Goal: Information Seeking & Learning: Learn about a topic

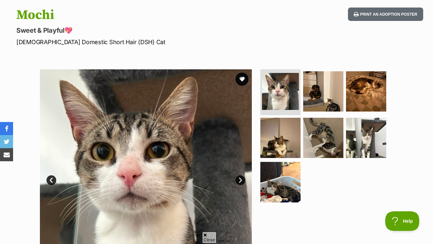
scroll to position [86, 0]
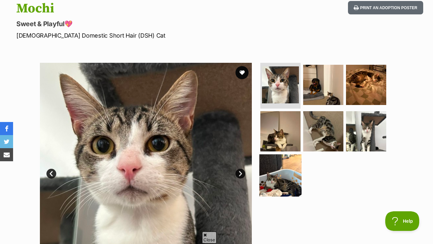
click at [282, 155] on img at bounding box center [281, 176] width 42 height 42
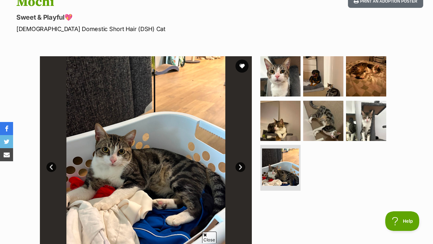
scroll to position [91, 0]
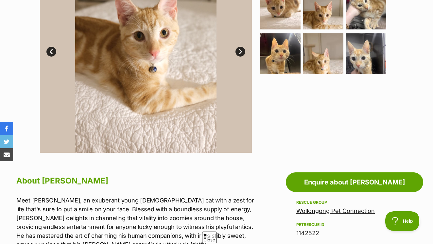
scroll to position [208, 0]
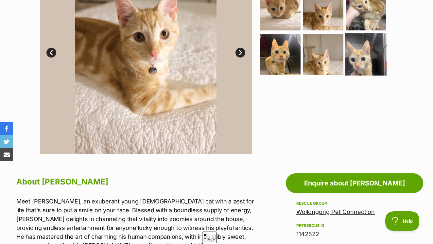
click at [358, 43] on img at bounding box center [366, 54] width 42 height 42
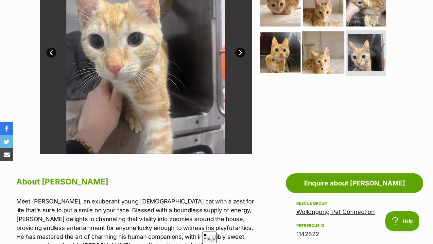
click at [336, 47] on img at bounding box center [324, 52] width 42 height 42
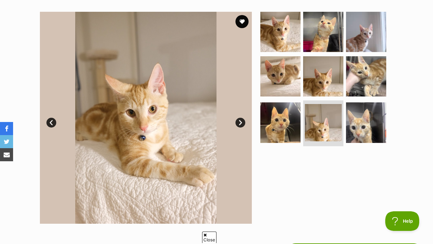
scroll to position [129, 0]
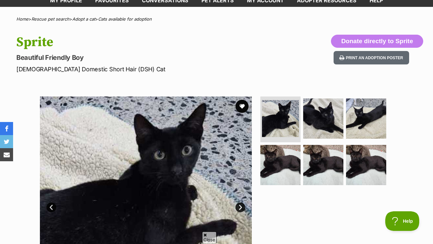
scroll to position [53, 0]
click at [283, 103] on img at bounding box center [280, 118] width 39 height 39
click at [321, 107] on img at bounding box center [324, 119] width 42 height 42
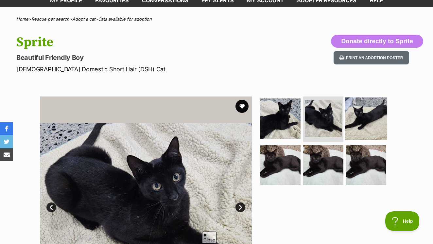
click at [354, 112] on img at bounding box center [366, 119] width 42 height 42
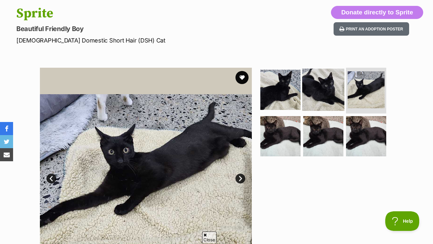
scroll to position [83, 0]
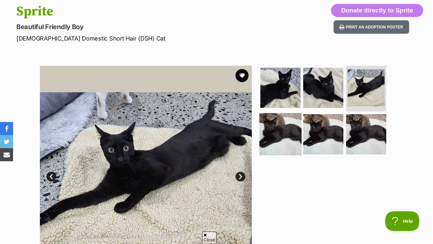
click at [284, 133] on img at bounding box center [281, 134] width 42 height 42
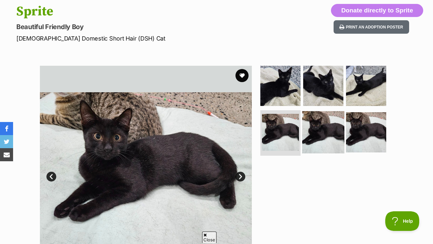
click at [318, 127] on img at bounding box center [324, 132] width 42 height 42
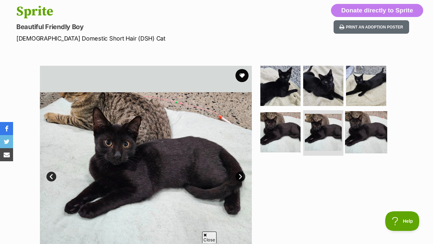
click at [362, 120] on img at bounding box center [366, 132] width 42 height 42
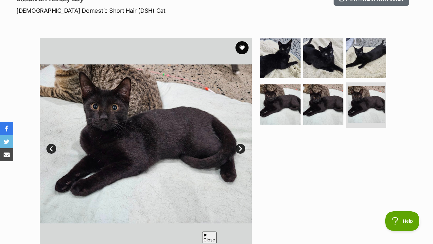
scroll to position [111, 0]
click at [244, 41] on button "favourite" at bounding box center [242, 48] width 14 height 14
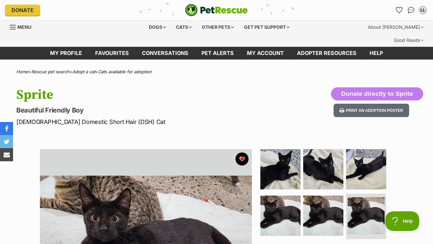
scroll to position [0, 0]
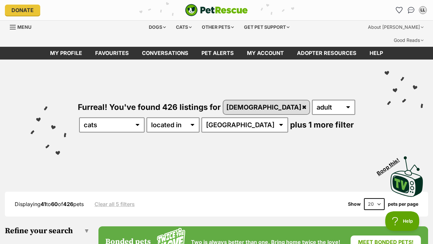
select select "60"
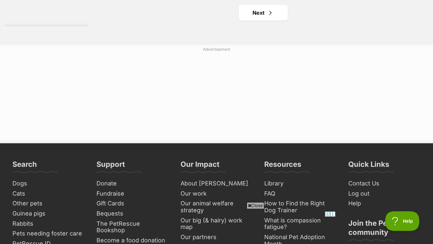
scroll to position [3039, 0]
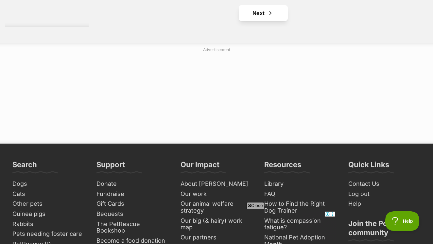
click at [250, 21] on link "Next" at bounding box center [263, 13] width 49 height 16
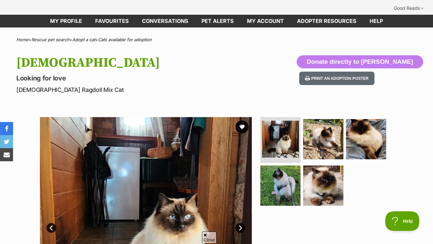
scroll to position [20, 0]
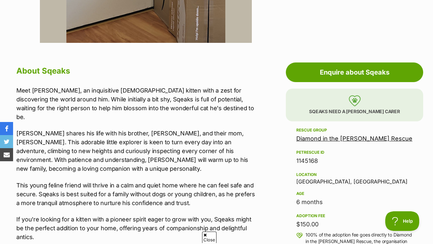
scroll to position [324, 0]
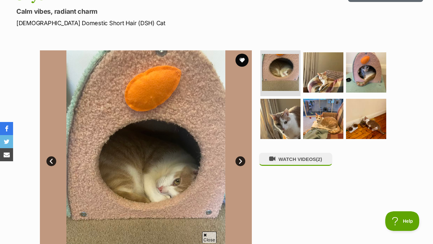
scroll to position [111, 0]
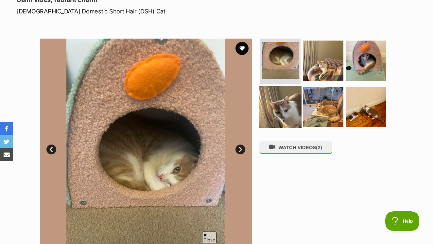
click at [279, 94] on img at bounding box center [281, 107] width 42 height 42
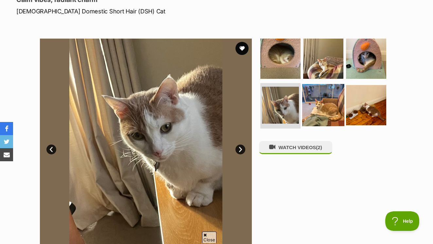
click at [324, 96] on img at bounding box center [324, 105] width 42 height 42
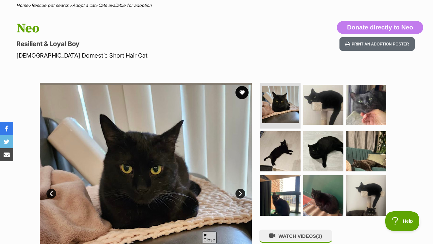
scroll to position [79, 0]
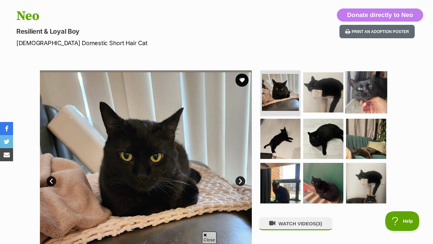
click at [371, 89] on img at bounding box center [366, 92] width 42 height 42
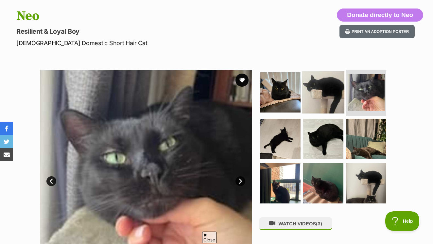
click at [332, 83] on img at bounding box center [324, 92] width 42 height 42
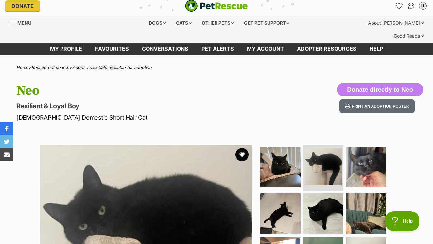
scroll to position [2, 0]
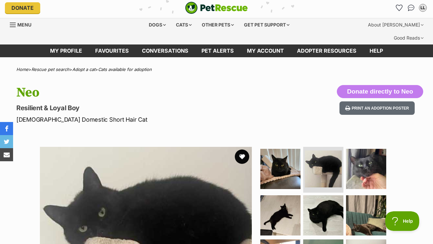
click at [242, 150] on button "favourite" at bounding box center [242, 157] width 14 height 14
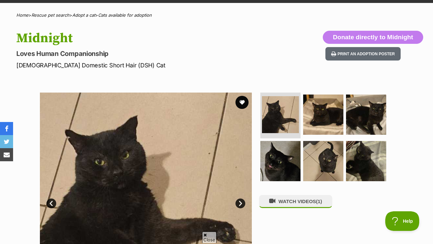
scroll to position [58, 0]
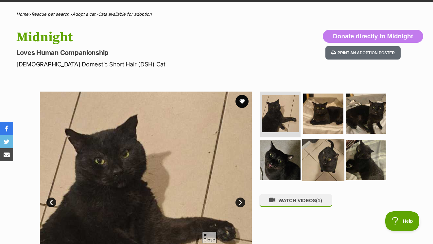
drag, startPoint x: 318, startPoint y: 139, endPoint x: 321, endPoint y: 138, distance: 3.5
click at [318, 139] on img at bounding box center [324, 160] width 42 height 42
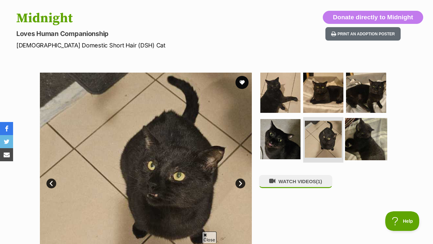
scroll to position [77, 0]
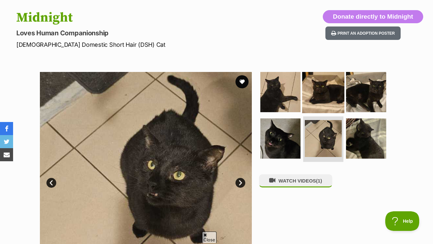
click at [318, 86] on img at bounding box center [324, 92] width 42 height 42
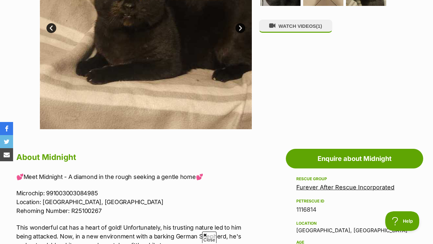
scroll to position [229, 0]
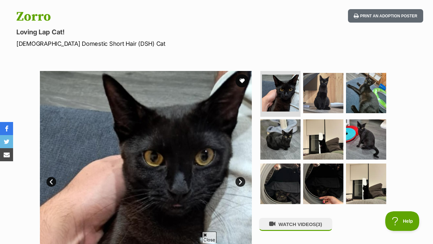
scroll to position [79, 0]
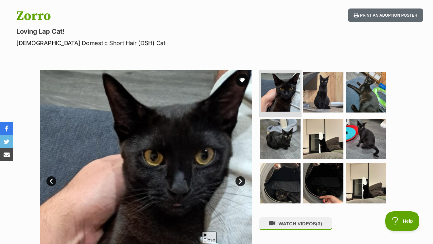
click at [291, 74] on img at bounding box center [280, 92] width 39 height 39
click at [240, 176] on link "Next" at bounding box center [241, 181] width 10 height 10
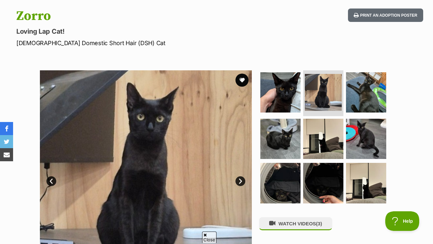
click at [240, 176] on link "Next" at bounding box center [241, 181] width 10 height 10
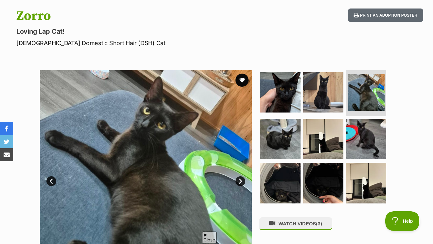
click at [240, 176] on link "Next" at bounding box center [241, 181] width 10 height 10
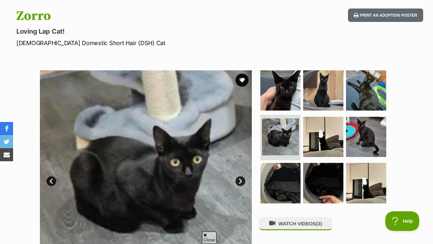
click at [240, 176] on link "Next" at bounding box center [241, 181] width 10 height 10
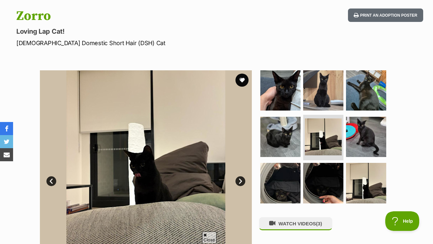
click at [240, 176] on link "Next" at bounding box center [241, 181] width 10 height 10
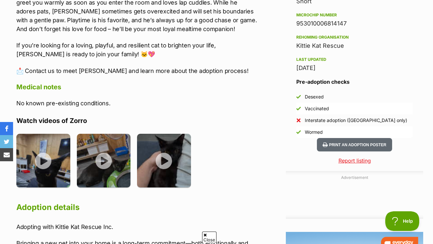
scroll to position [582, 0]
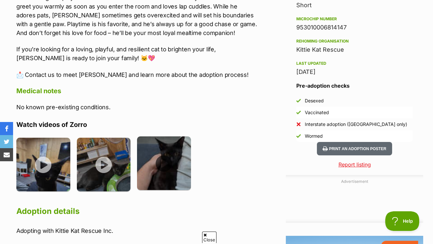
click at [169, 155] on img at bounding box center [164, 164] width 54 height 54
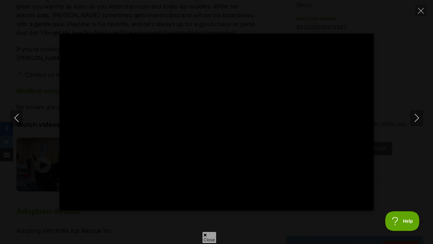
type input "100"
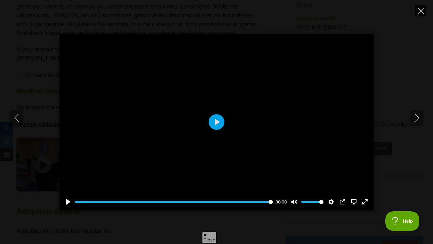
click at [424, 12] on button "Close" at bounding box center [420, 10] width 11 height 11
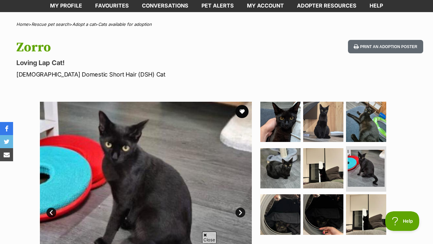
scroll to position [50, 0]
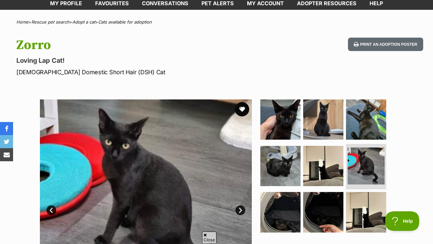
click at [242, 102] on button "favourite" at bounding box center [242, 109] width 14 height 14
click at [291, 112] on img at bounding box center [281, 120] width 42 height 42
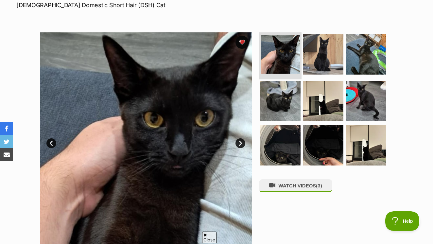
scroll to position [118, 0]
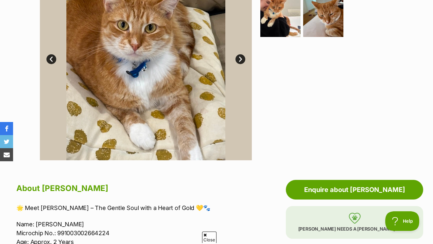
scroll to position [200, 0]
